Goal: Information Seeking & Learning: Understand process/instructions

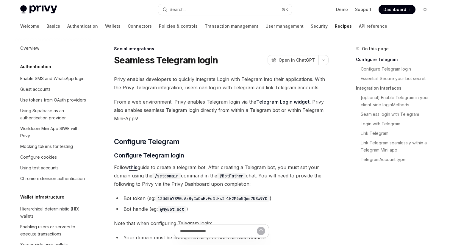
scroll to position [386, 0]
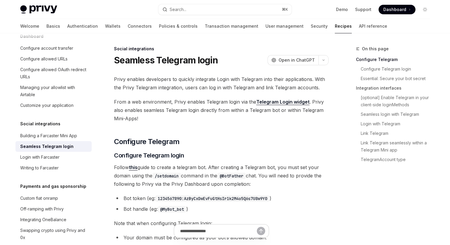
type textarea "*"
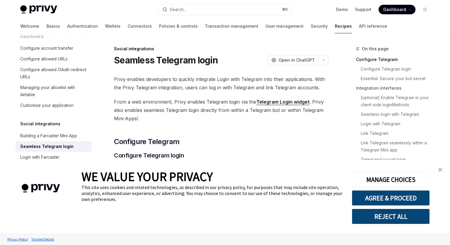
scroll to position [0, 0]
click at [412, 196] on button "AGREE & PROCEED" at bounding box center [391, 197] width 78 height 15
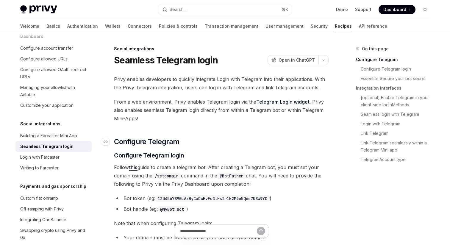
scroll to position [14, 0]
click at [388, 10] on span "Dashboard" at bounding box center [394, 10] width 23 height 6
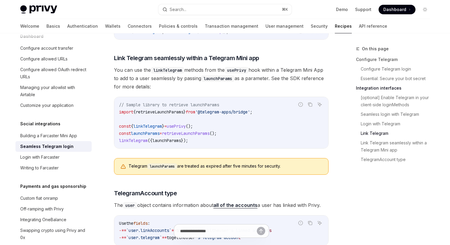
scroll to position [901, 0]
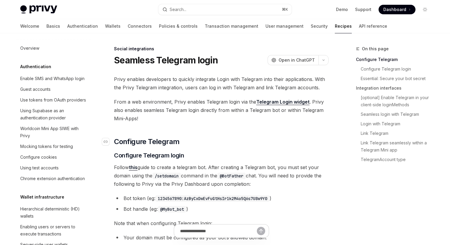
scroll to position [386, 0]
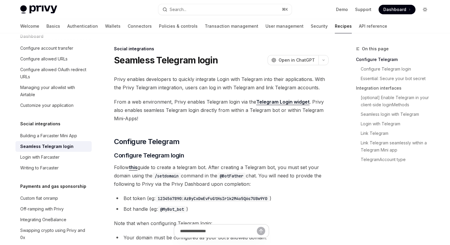
click at [426, 10] on icon "Toggle dark mode" at bounding box center [425, 9] width 5 height 5
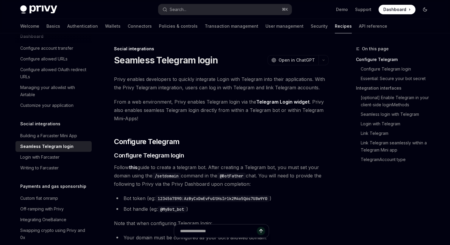
click at [426, 10] on icon "Toggle dark mode" at bounding box center [425, 9] width 5 height 5
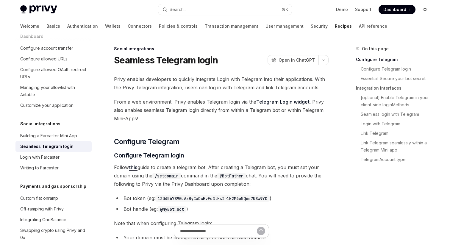
click at [426, 10] on icon "Toggle dark mode" at bounding box center [425, 9] width 5 height 5
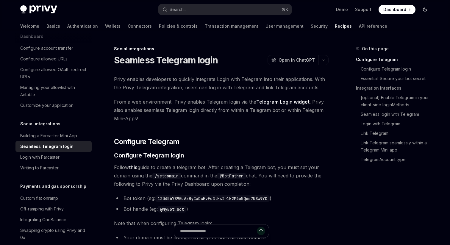
click at [426, 10] on icon "Toggle dark mode" at bounding box center [425, 9] width 5 height 5
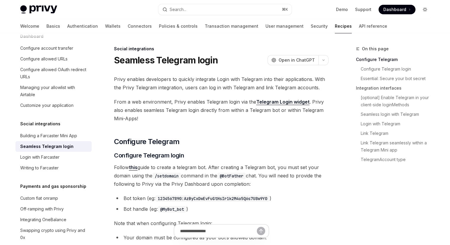
click at [426, 10] on icon "Toggle dark mode" at bounding box center [425, 9] width 5 height 5
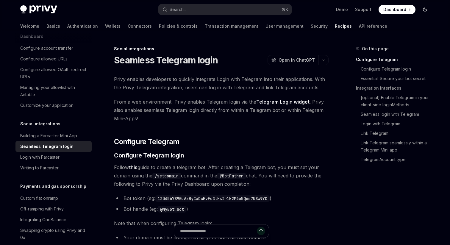
click at [426, 10] on icon "Toggle dark mode" at bounding box center [425, 9] width 5 height 5
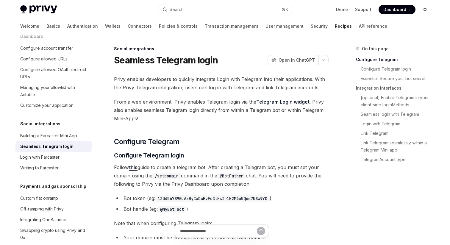
click at [426, 10] on icon "Toggle dark mode" at bounding box center [425, 9] width 5 height 5
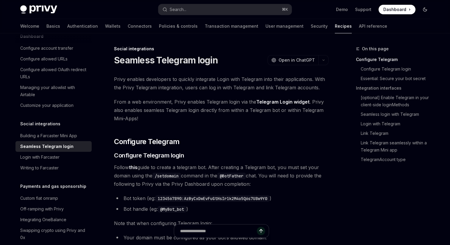
click at [426, 10] on icon "Toggle dark mode" at bounding box center [425, 9] width 5 height 5
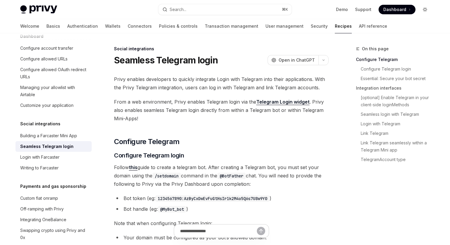
click at [426, 10] on icon "Toggle dark mode" at bounding box center [425, 9] width 5 height 5
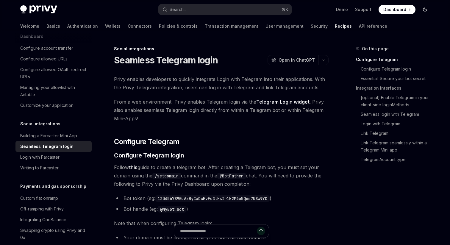
click at [426, 10] on icon "Toggle dark mode" at bounding box center [425, 9] width 5 height 5
type textarea "*"
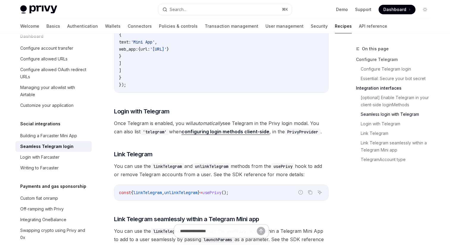
scroll to position [739, 0]
